Goal: Connect with others: Participate in discussion

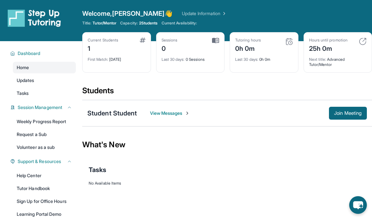
click at [123, 16] on span "Welcome, Krissy 👋" at bounding box center [127, 13] width 90 height 9
click at [121, 111] on div "Student Student" at bounding box center [112, 112] width 50 height 9
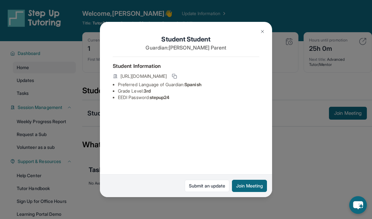
click at [261, 31] on img at bounding box center [262, 31] width 5 height 5
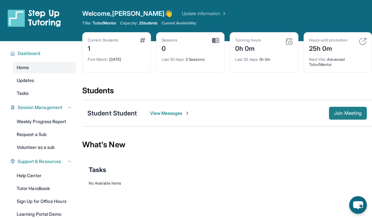
click at [334, 115] on span "Join Meeting" at bounding box center [348, 113] width 28 height 4
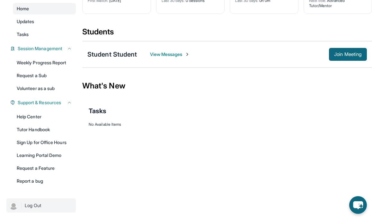
click at [29, 203] on span "Log Out" at bounding box center [33, 205] width 17 height 6
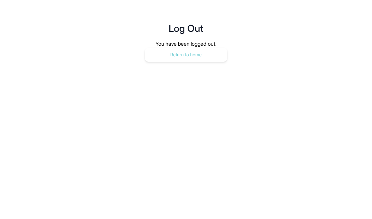
click at [182, 52] on button "Return to home" at bounding box center [186, 54] width 82 height 14
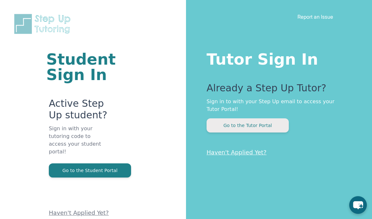
click at [231, 127] on button "Go to the Tutor Portal" at bounding box center [247, 125] width 82 height 14
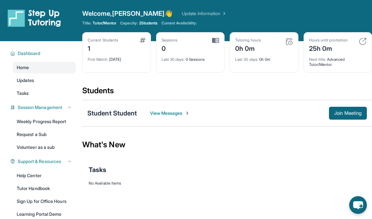
click at [118, 115] on div "Student Student" at bounding box center [112, 112] width 50 height 9
